Goal: Communication & Community: Answer question/provide support

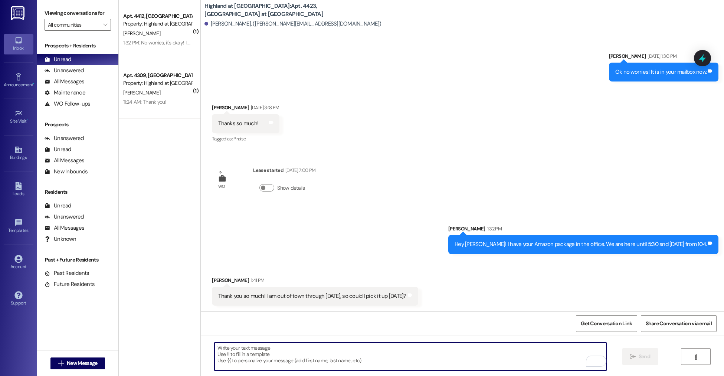
scroll to position [434, 0]
click at [312, 346] on textarea "To enrich screen reader interactions, please activate Accessibility in Grammarl…" at bounding box center [409, 357] width 391 height 28
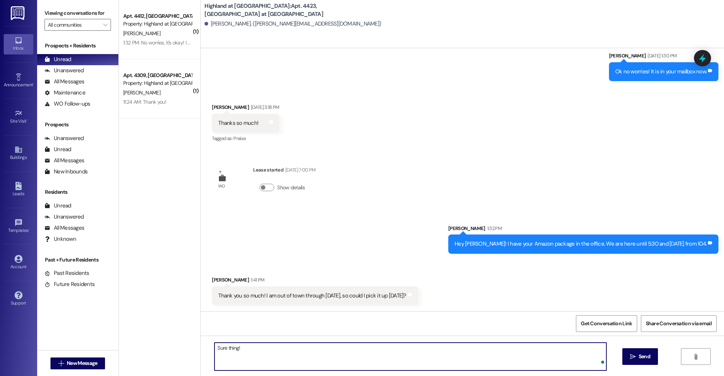
type textarea "Sure thing!"
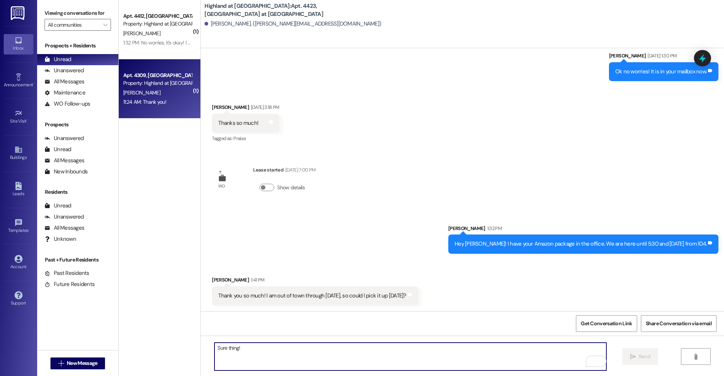
click at [166, 80] on div "Property: Highland at [GEOGRAPHIC_DATA]" at bounding box center [157, 83] width 69 height 8
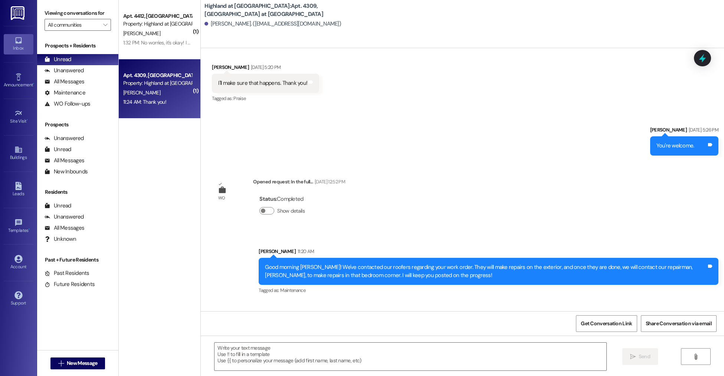
scroll to position [433, 0]
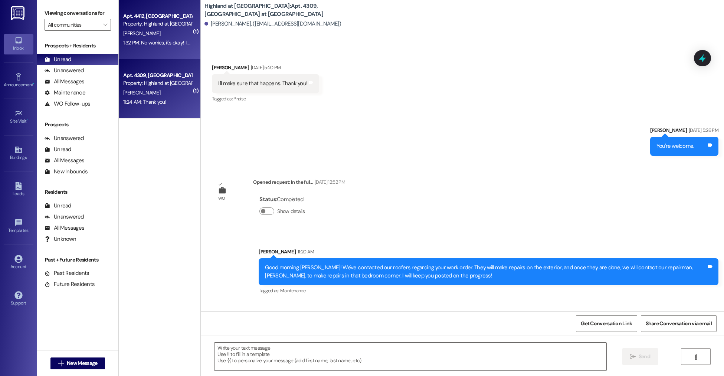
click at [140, 47] on div "1:32 PM: No worries, it's okay! I figured some people probably just didn't see …" at bounding box center [157, 42] width 70 height 9
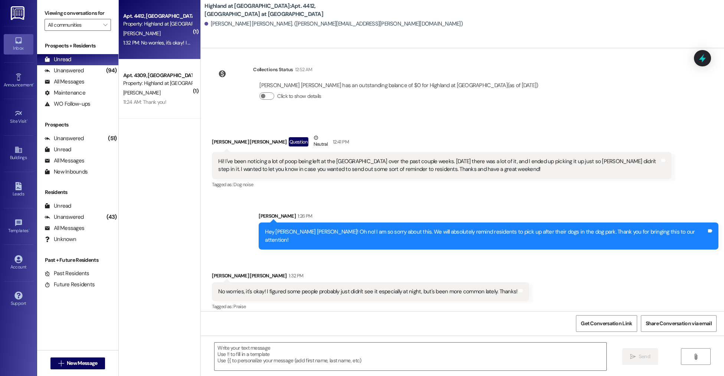
scroll to position [12495, 0]
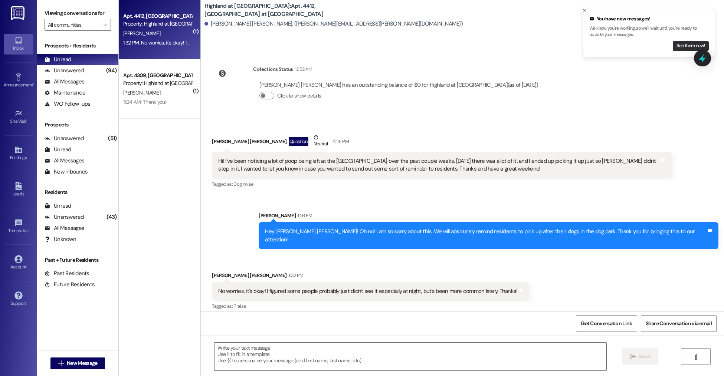
click at [673, 47] on button "See them now!" at bounding box center [690, 46] width 36 height 10
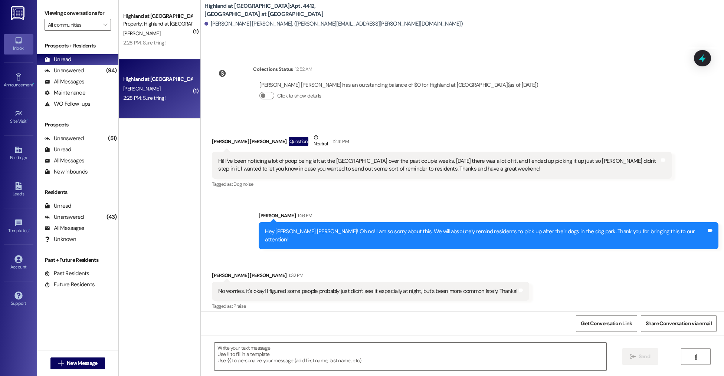
click at [145, 71] on div "Highland at [GEOGRAPHIC_DATA] [PERSON_NAME] 2:28 PM: Sure thing! 2:28 PM: Sure …" at bounding box center [160, 88] width 82 height 59
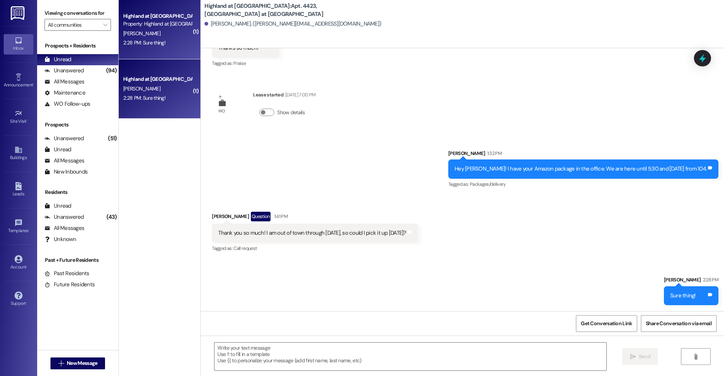
scroll to position [508, 0]
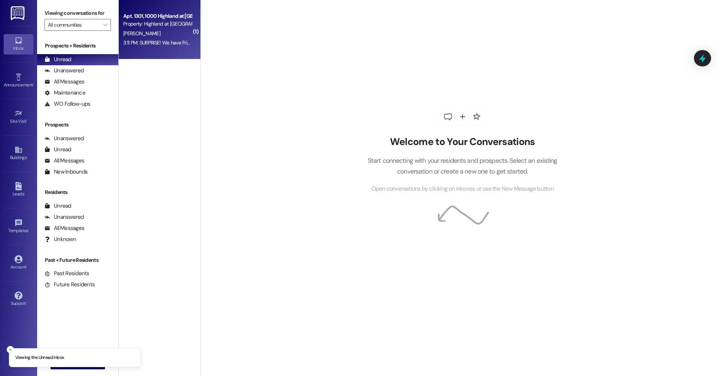
click at [177, 32] on div "B. Tucker" at bounding box center [157, 33] width 70 height 9
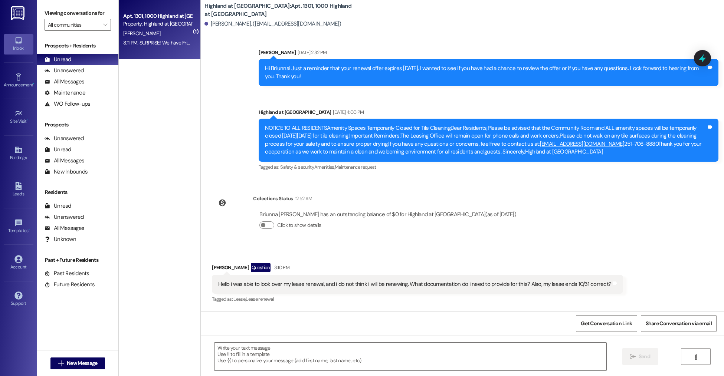
scroll to position [5967, 0]
